Goal: Task Accomplishment & Management: Complete application form

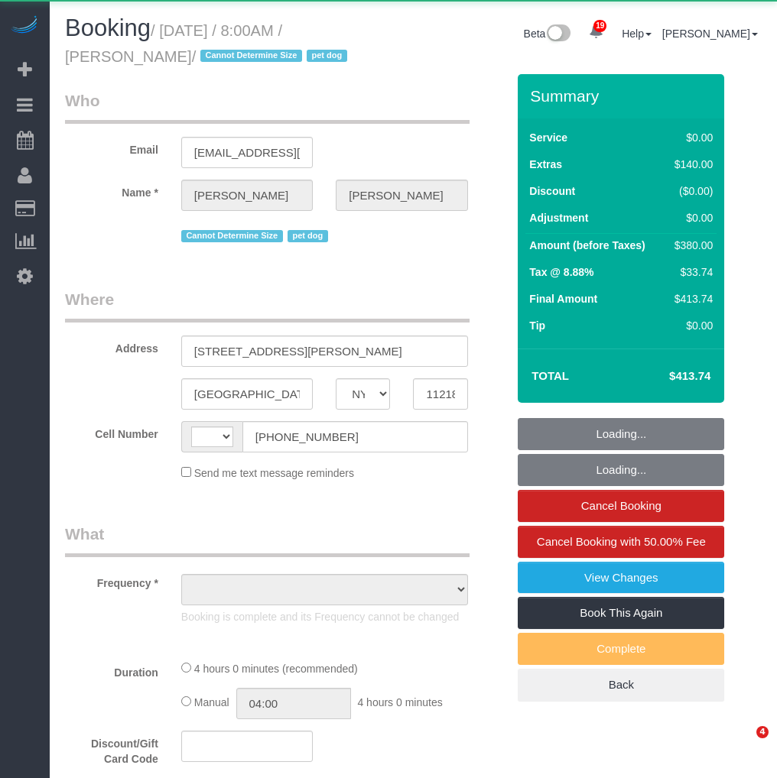
select select "NY"
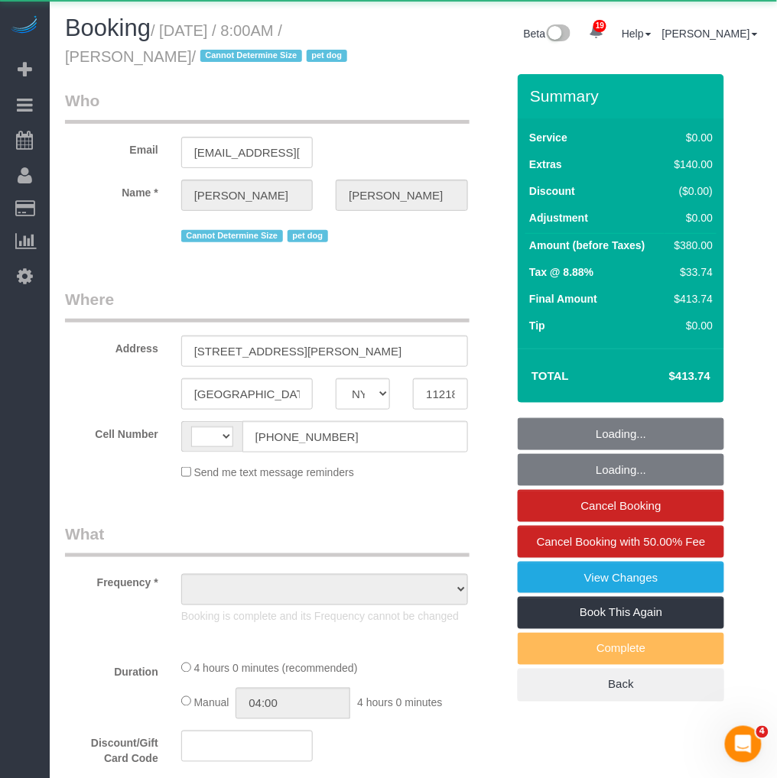
select select "object:557"
select select "number:89"
select select "number:90"
select select "number:13"
select select "number:5"
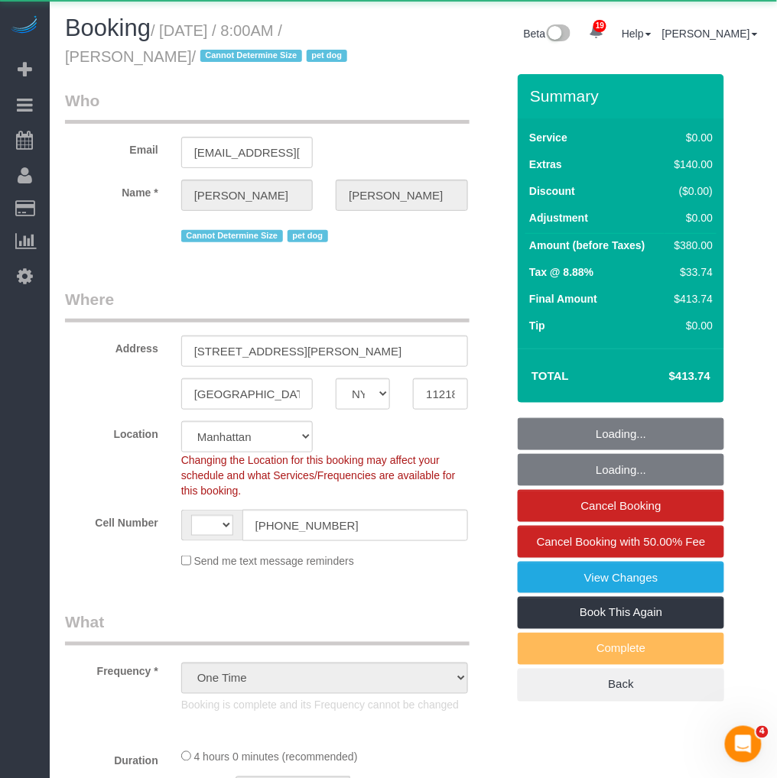
select select "object:708"
select select "string:[GEOGRAPHIC_DATA]"
select select "string:stripe-pm_1S3gFW4VGloSiKo7aC4cIUQa"
select select "1"
select select "spot1"
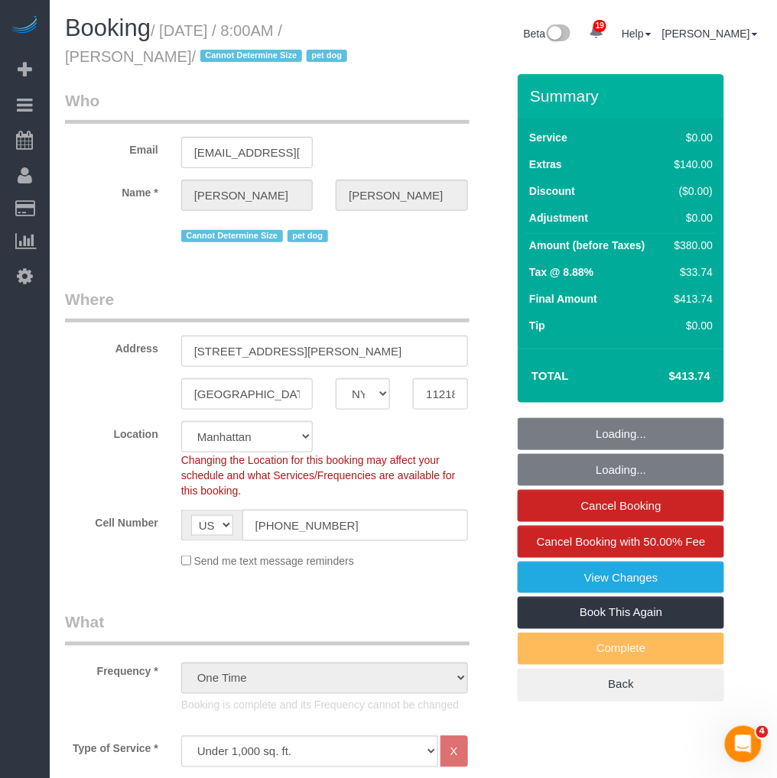
select select "1"
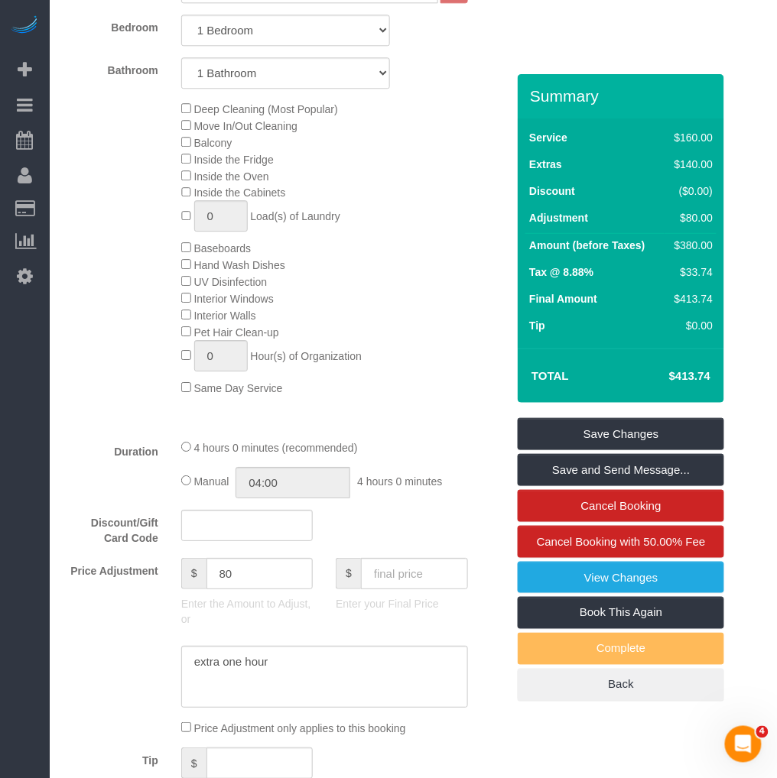
scroll to position [934, 0]
